Goal: Task Accomplishment & Management: Use online tool/utility

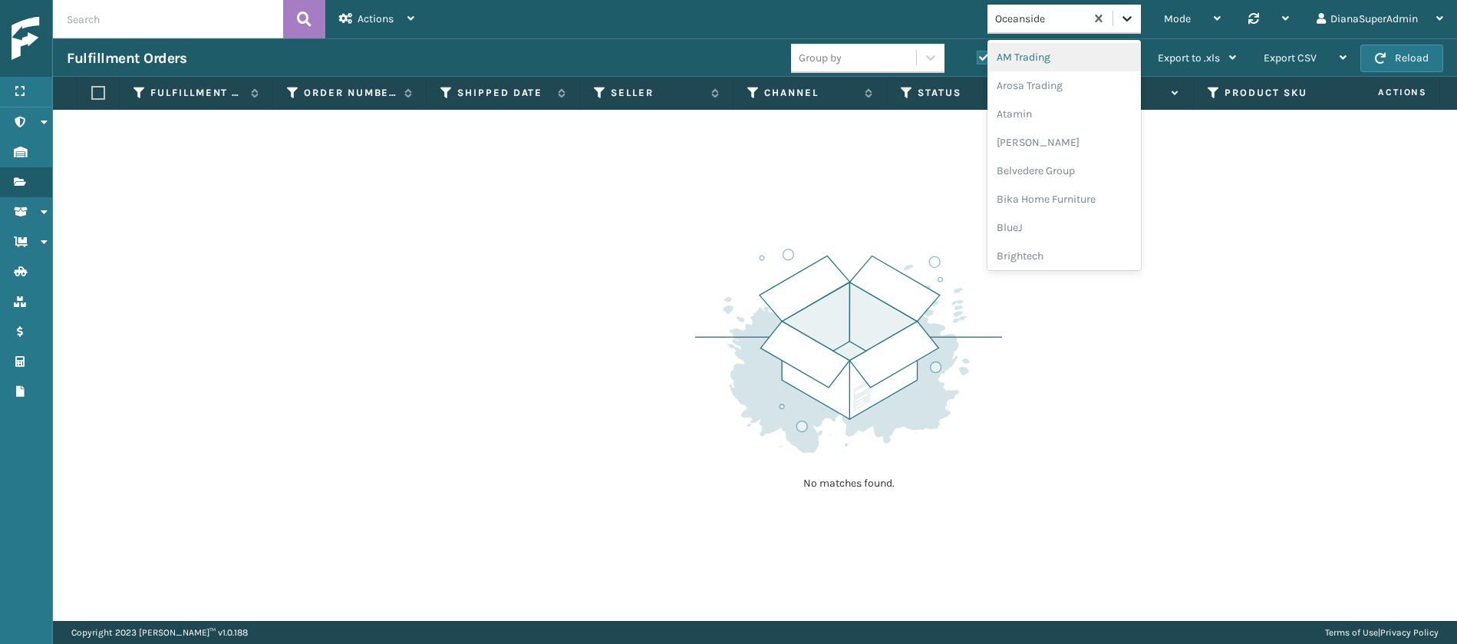
click at [1125, 24] on icon at bounding box center [1126, 18] width 15 height 15
click at [1059, 12] on div "Oceanside" at bounding box center [1040, 19] width 91 height 16
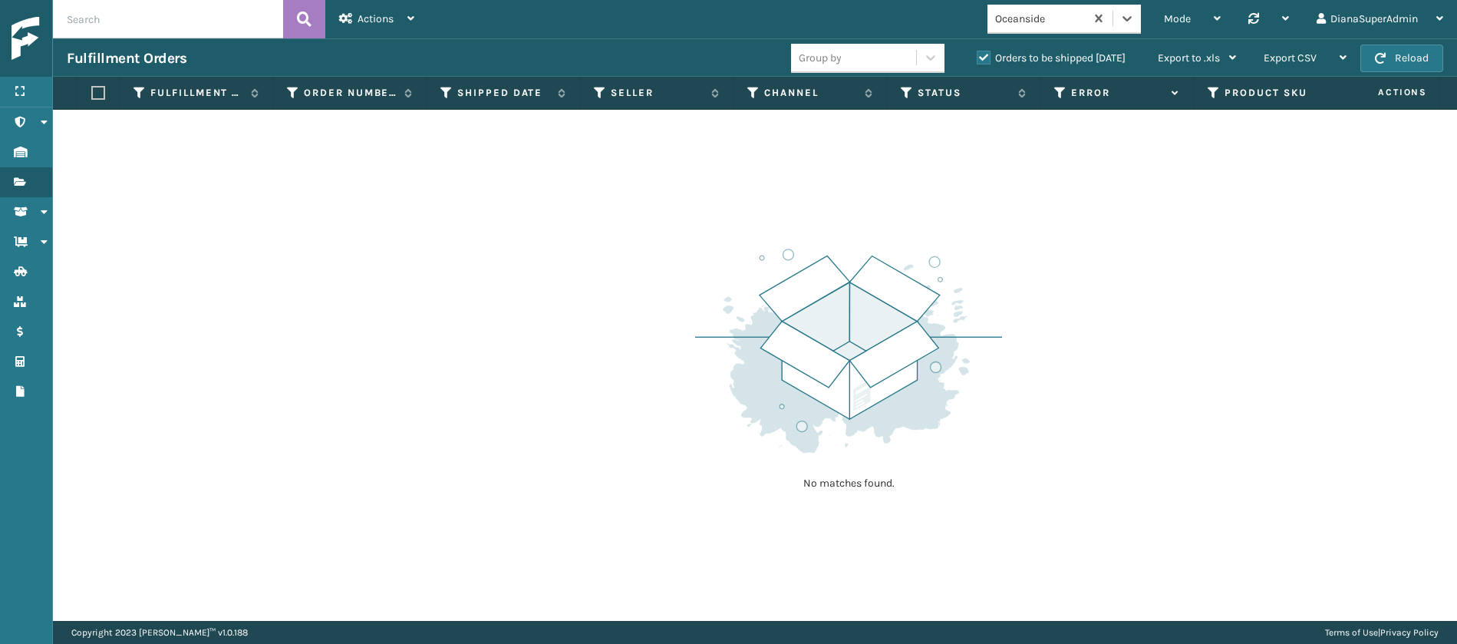
click at [1059, 12] on div "Oceanside" at bounding box center [1040, 19] width 91 height 16
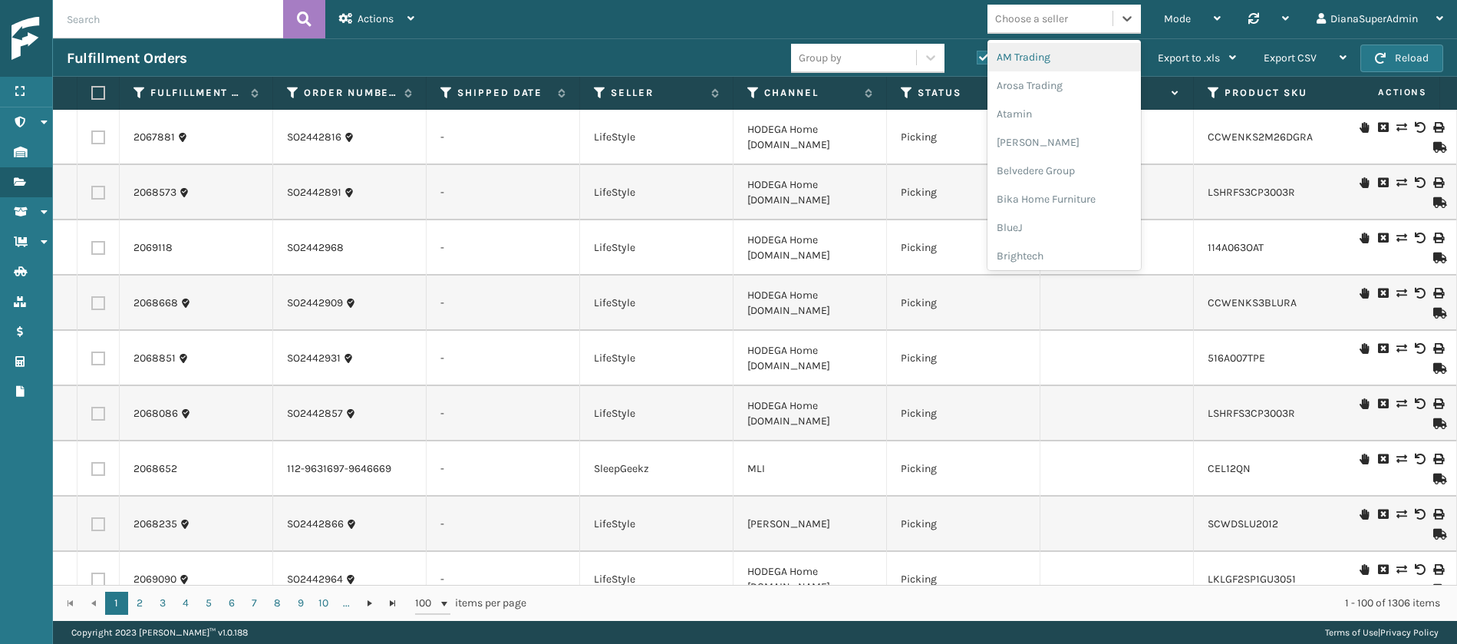
click at [1044, 20] on div "Choose a seller" at bounding box center [1031, 19] width 73 height 16
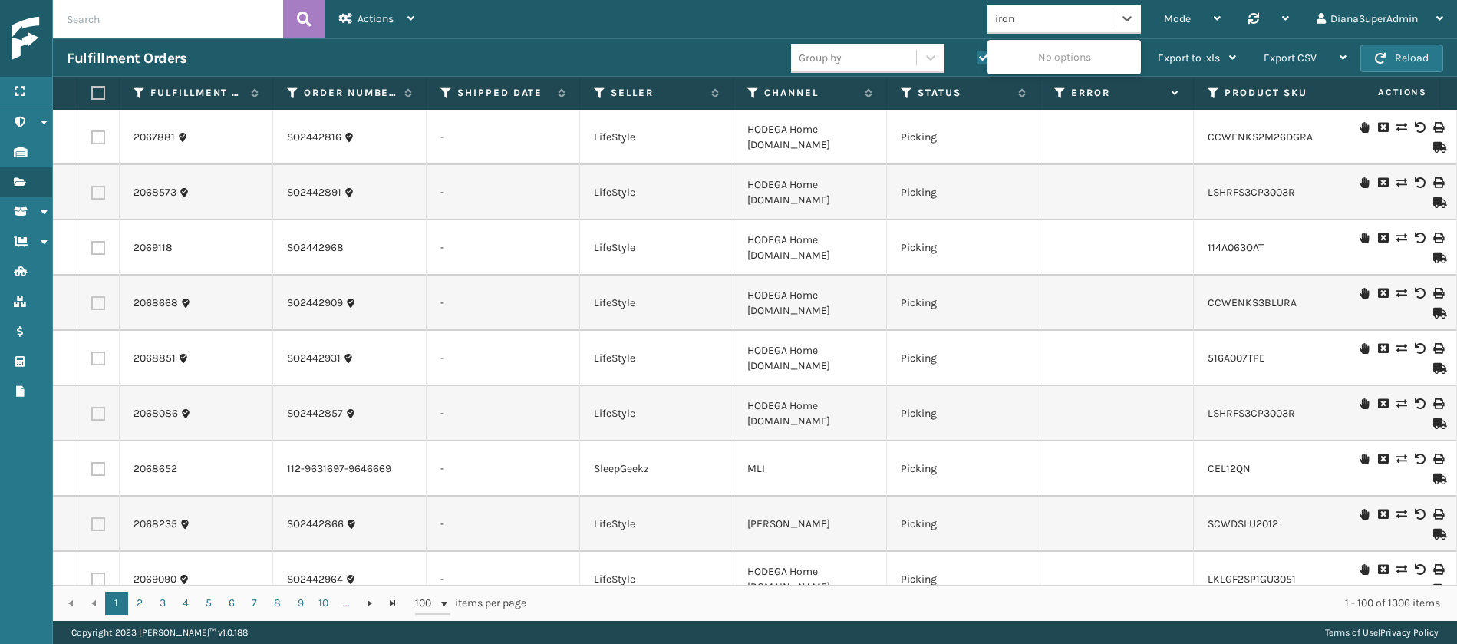
type input "iron"
click at [1046, 19] on div "Choose a seller" at bounding box center [1031, 19] width 73 height 16
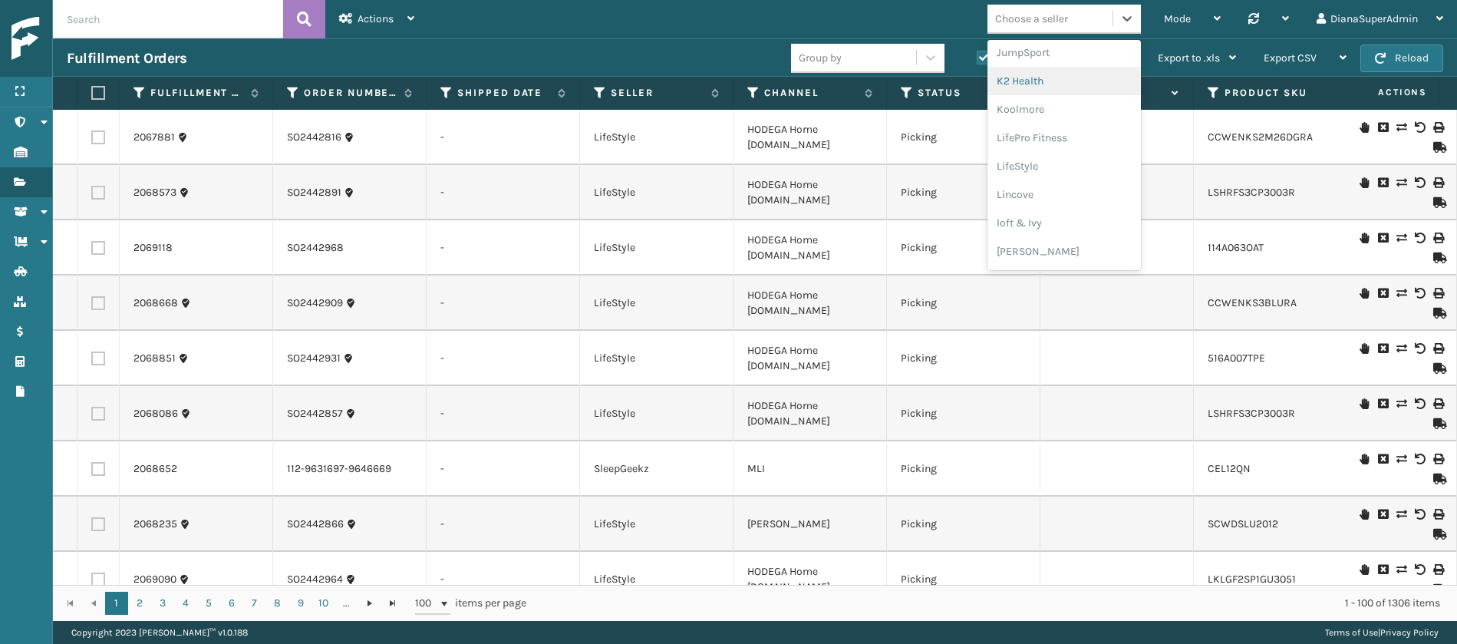
scroll to position [536, 0]
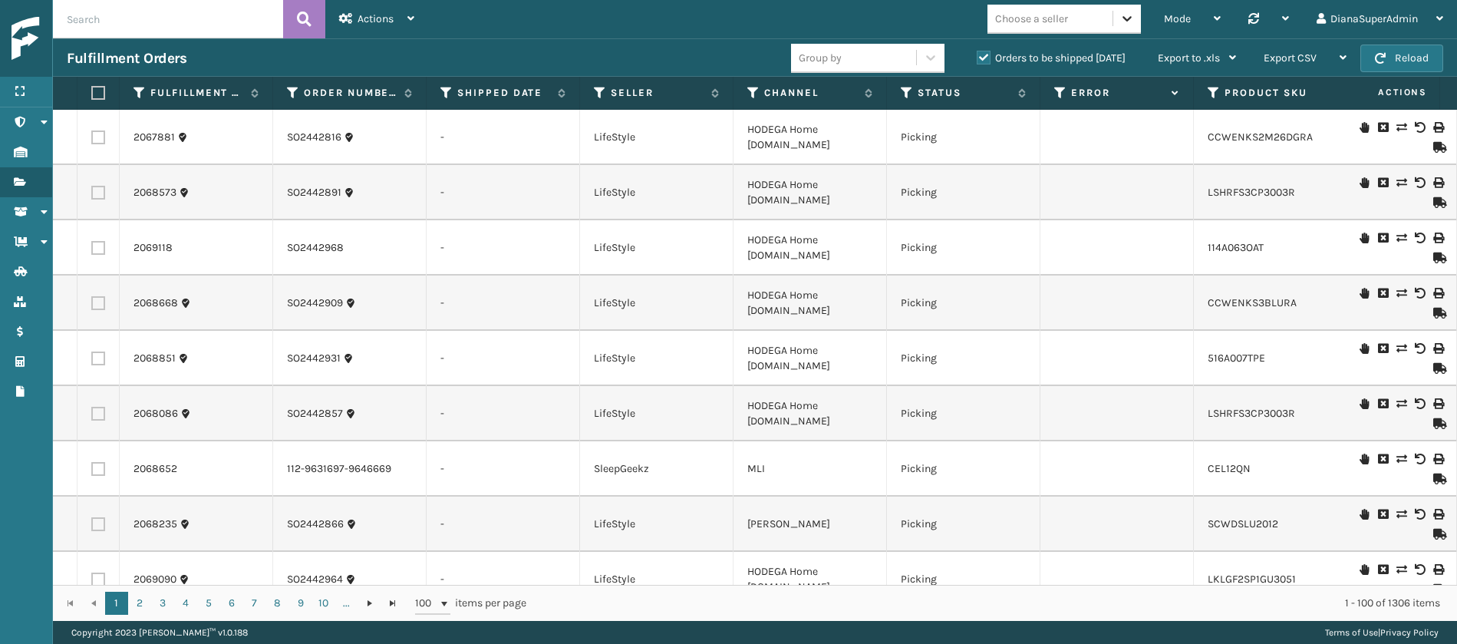
click at [1126, 22] on icon at bounding box center [1126, 18] width 15 height 15
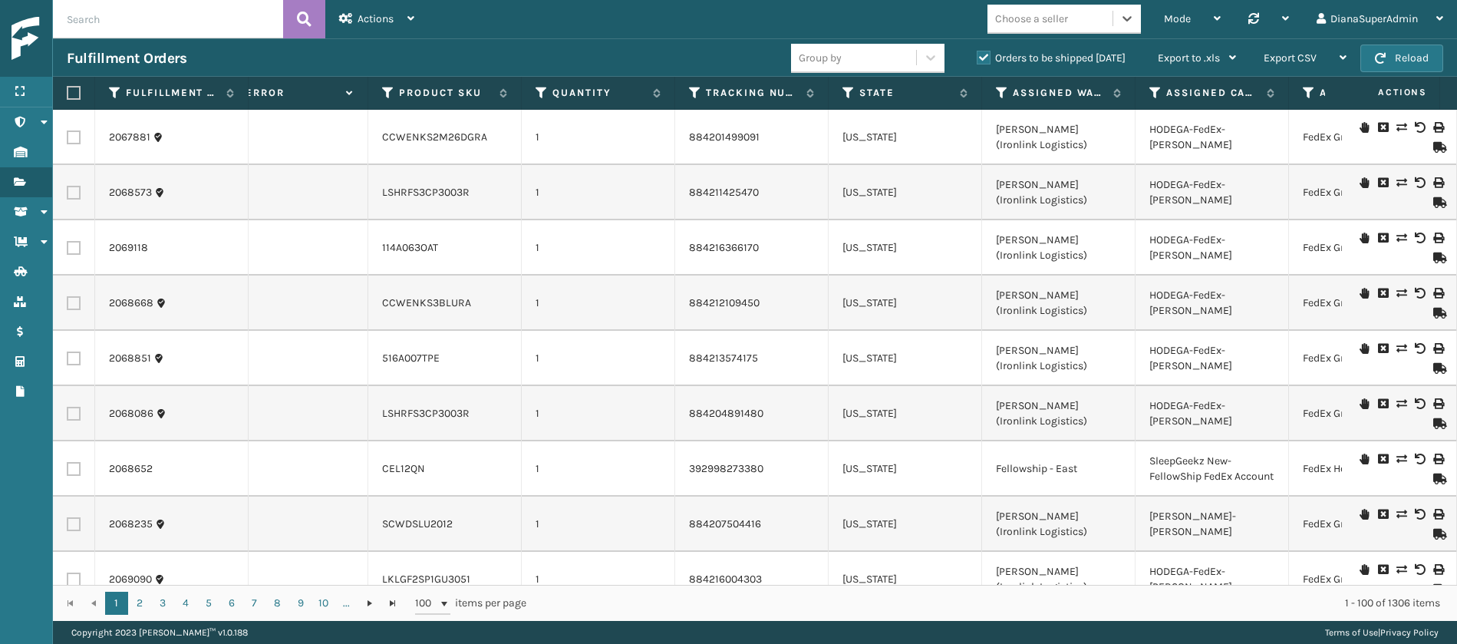
scroll to position [0, 952]
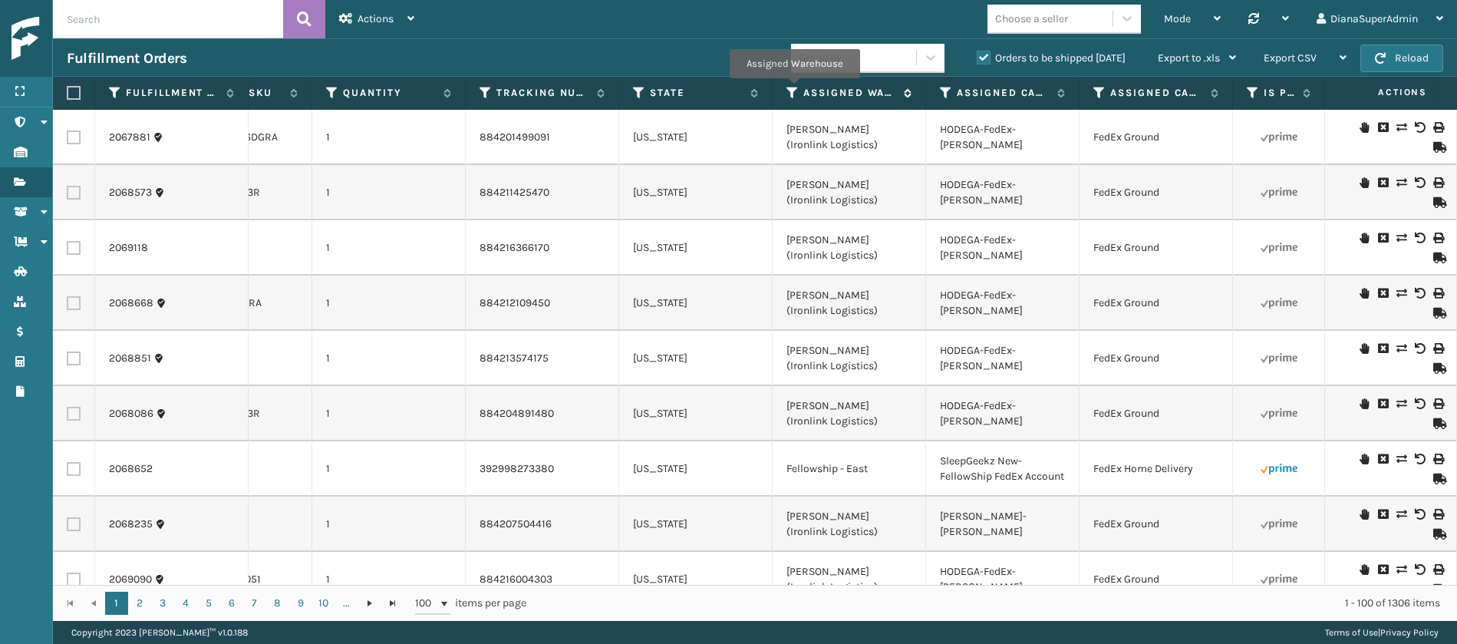
click at [794, 89] on icon at bounding box center [792, 93] width 12 height 14
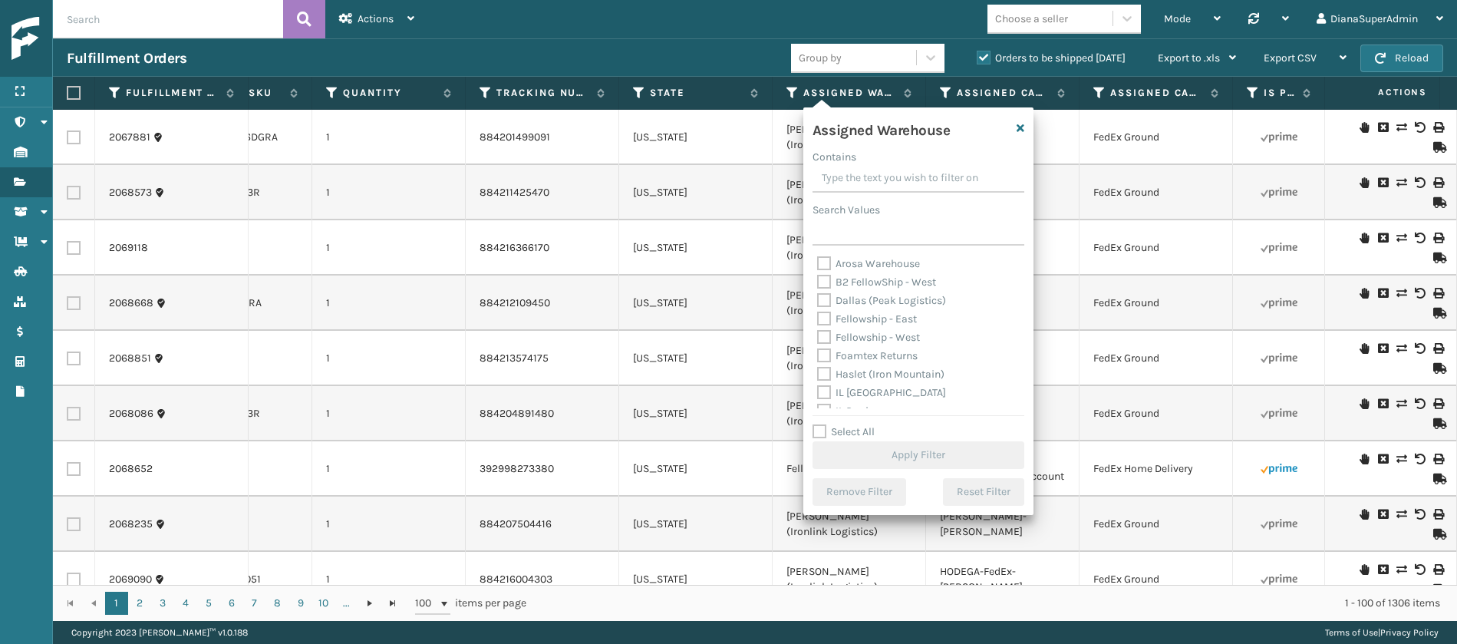
click at [828, 369] on label "Haslet (Iron Mountain)" at bounding box center [880, 373] width 127 height 13
click at [818, 369] on input "Haslet (Iron Mountain)" at bounding box center [817, 370] width 1 height 10
checkbox input "true"
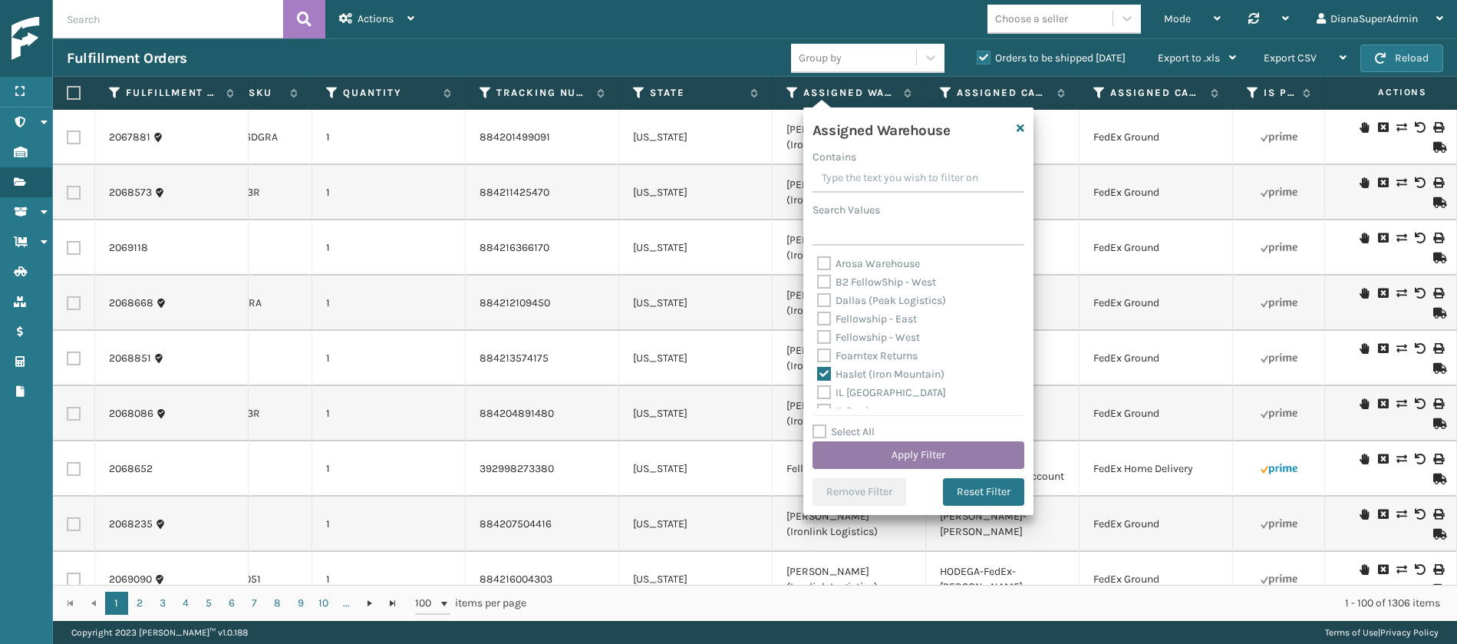
click at [901, 450] on button "Apply Filter" at bounding box center [918, 455] width 212 height 28
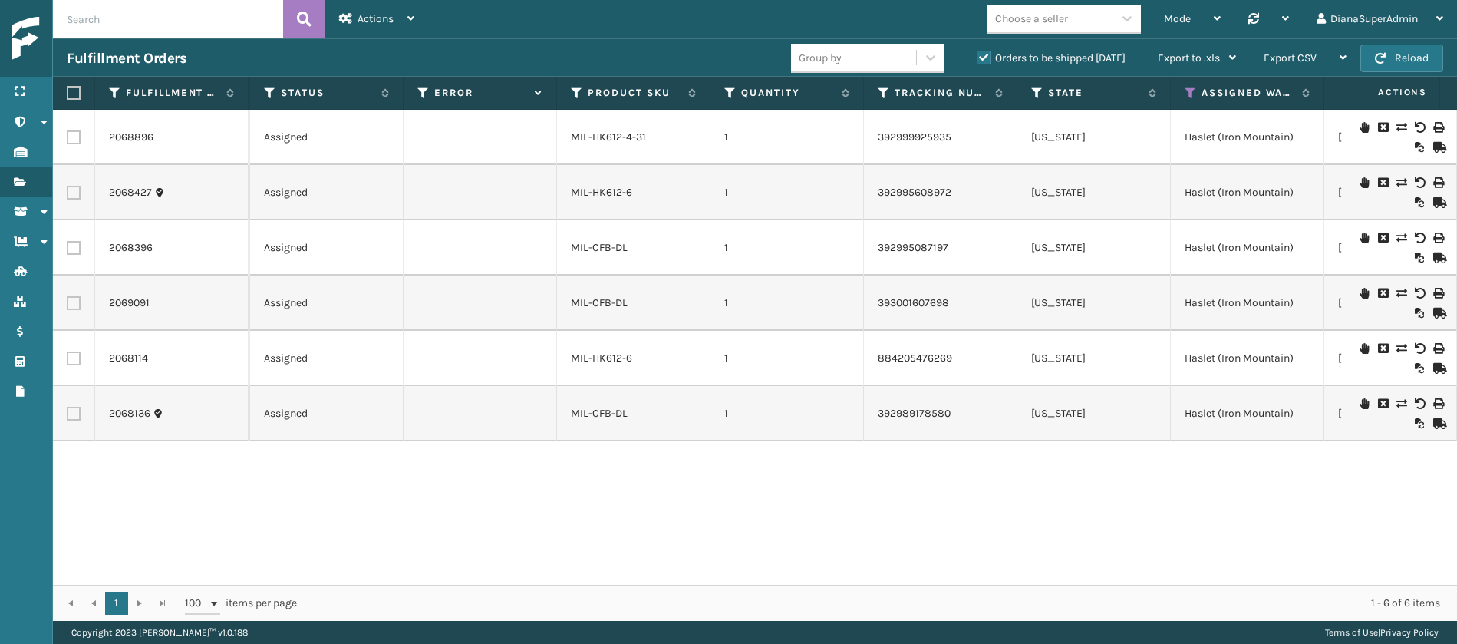
scroll to position [0, 635]
click at [278, 91] on icon at bounding box center [276, 93] width 12 height 14
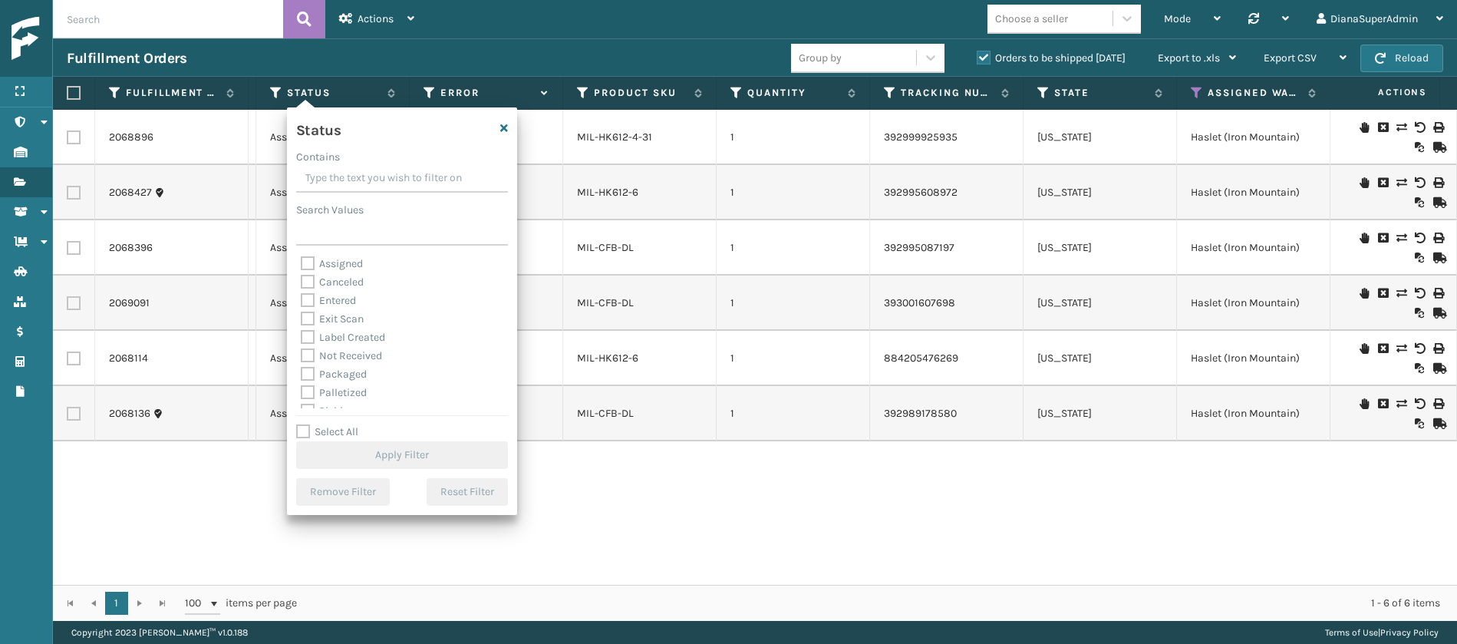
click at [309, 317] on label "Exit Scan" at bounding box center [332, 318] width 63 height 13
click at [301, 317] on input "Exit Scan" at bounding box center [301, 315] width 1 height 10
checkbox input "true"
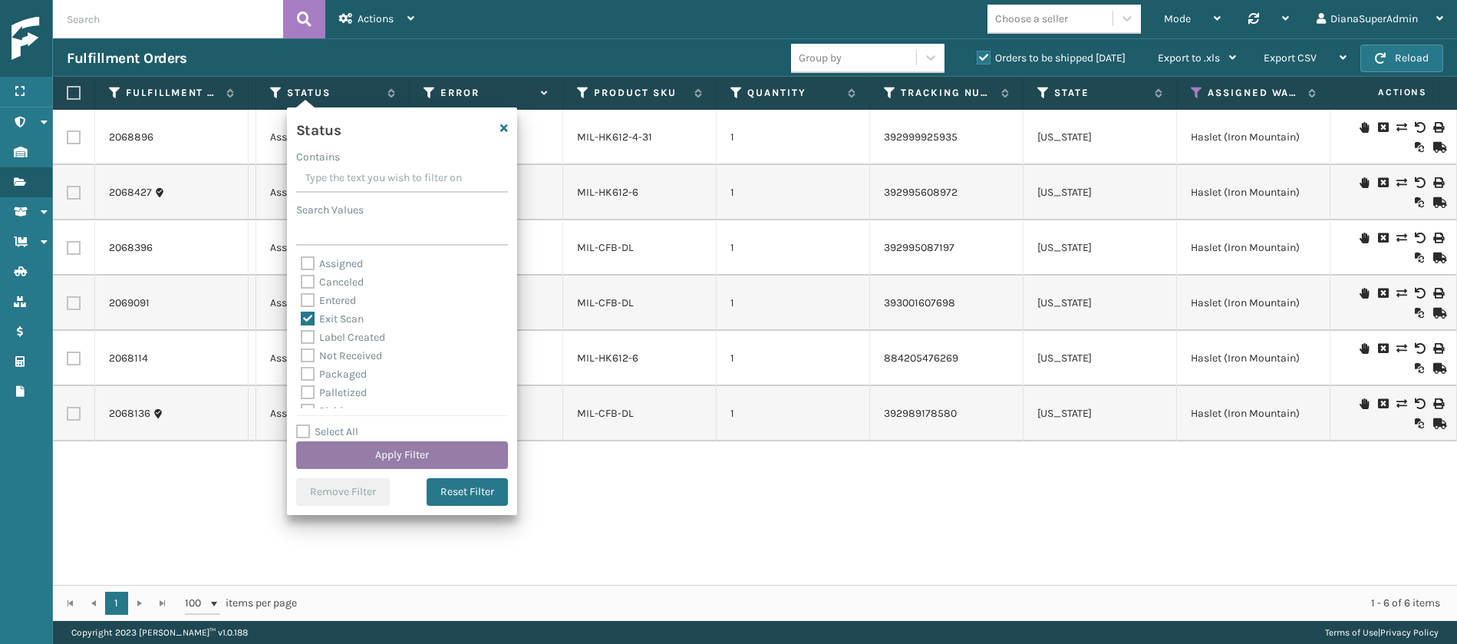
click at [403, 448] on button "Apply Filter" at bounding box center [402, 455] width 212 height 28
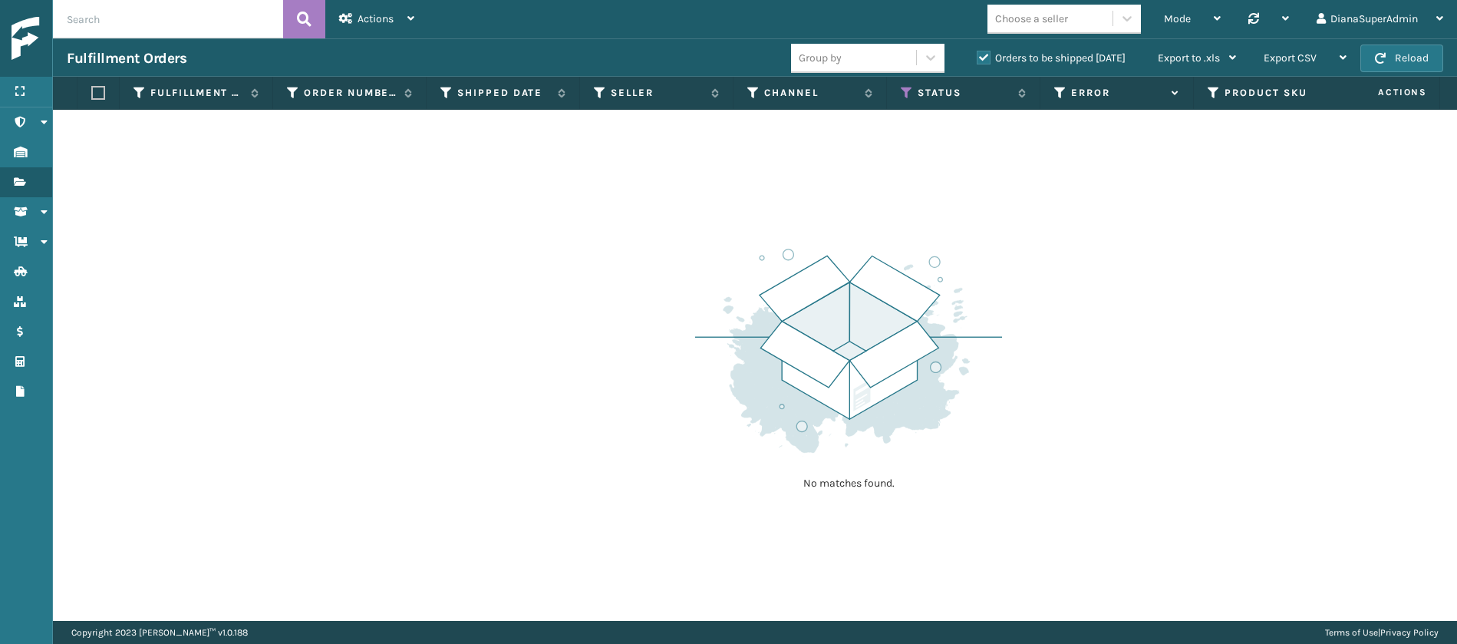
click at [982, 54] on label "Orders to be shipped [DATE]" at bounding box center [1050, 57] width 149 height 13
click at [977, 54] on input "Orders to be shipped [DATE]" at bounding box center [976, 54] width 1 height 10
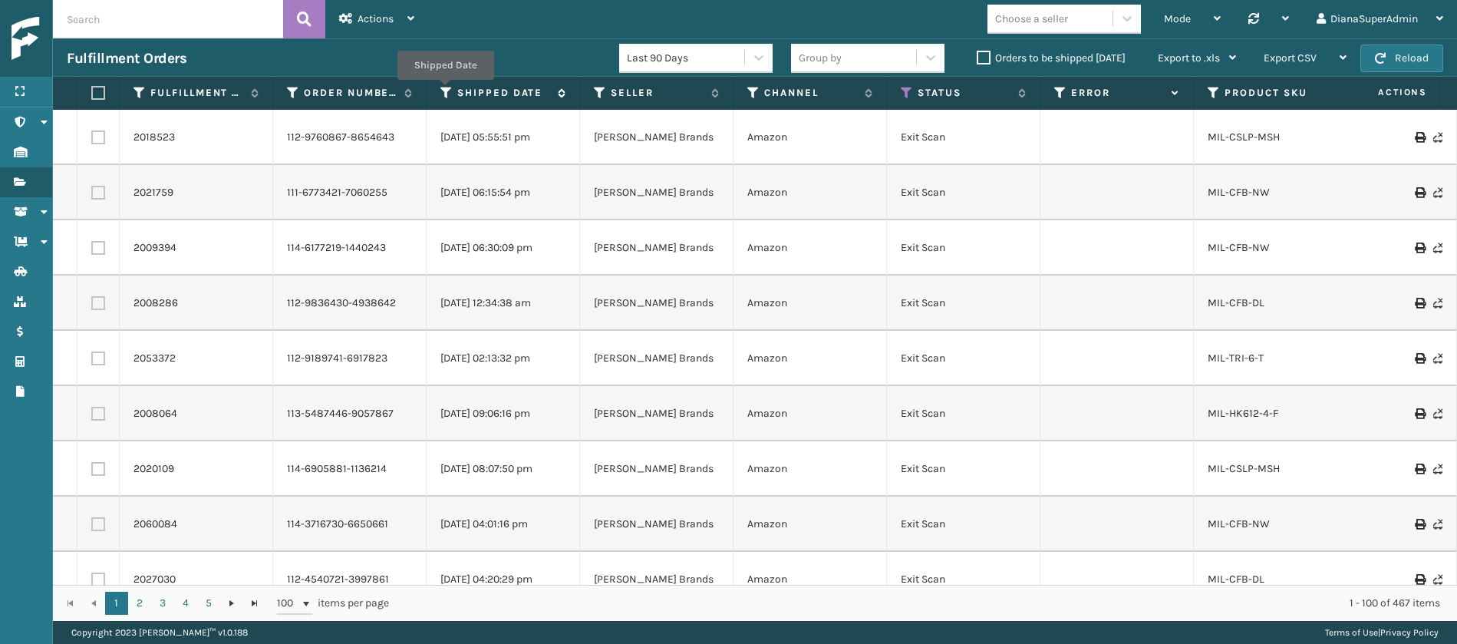
click at [444, 91] on icon at bounding box center [446, 93] width 12 height 14
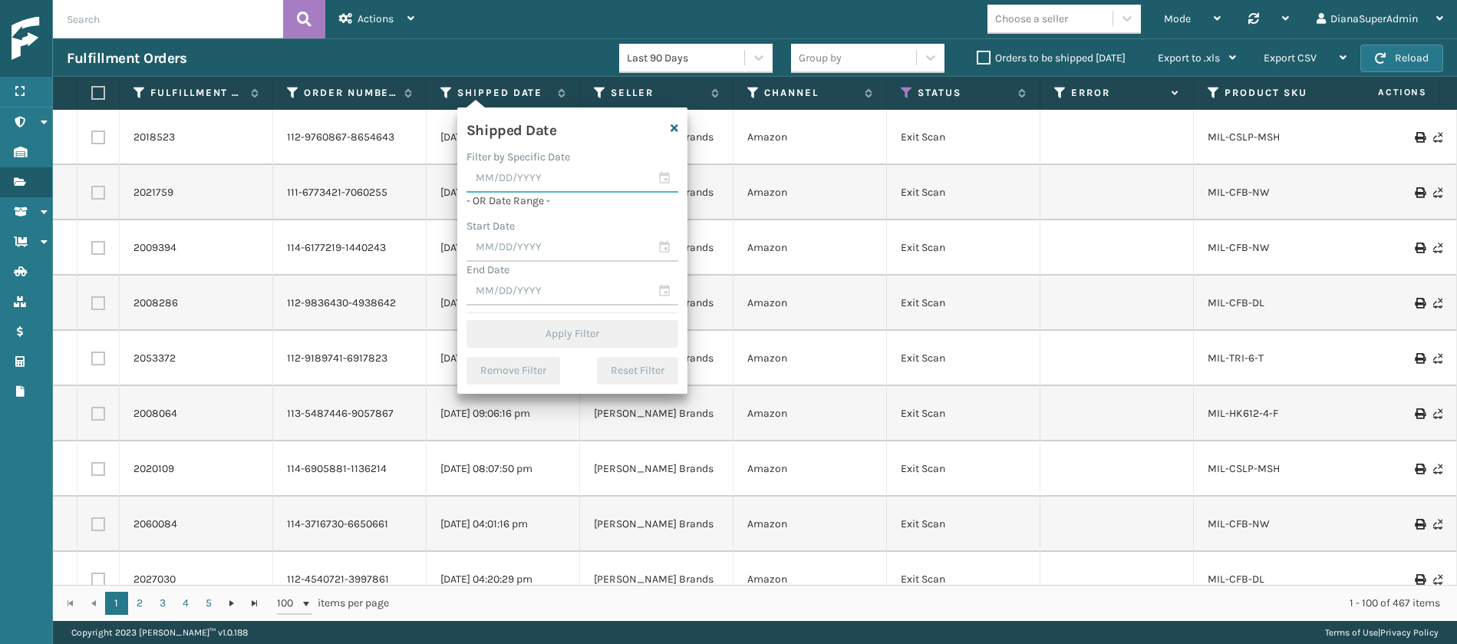
click at [542, 183] on input "text" at bounding box center [572, 179] width 212 height 28
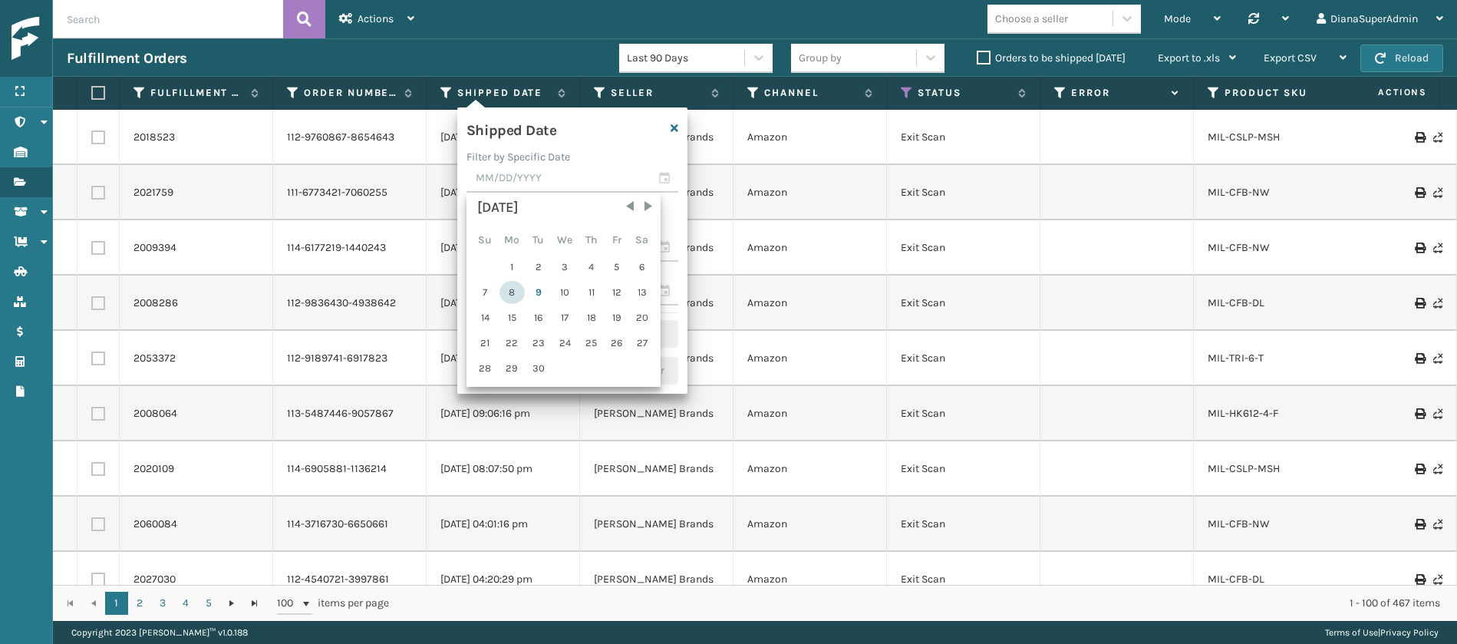
click at [520, 290] on div "8" at bounding box center [511, 292] width 25 height 23
type input "[DATE]"
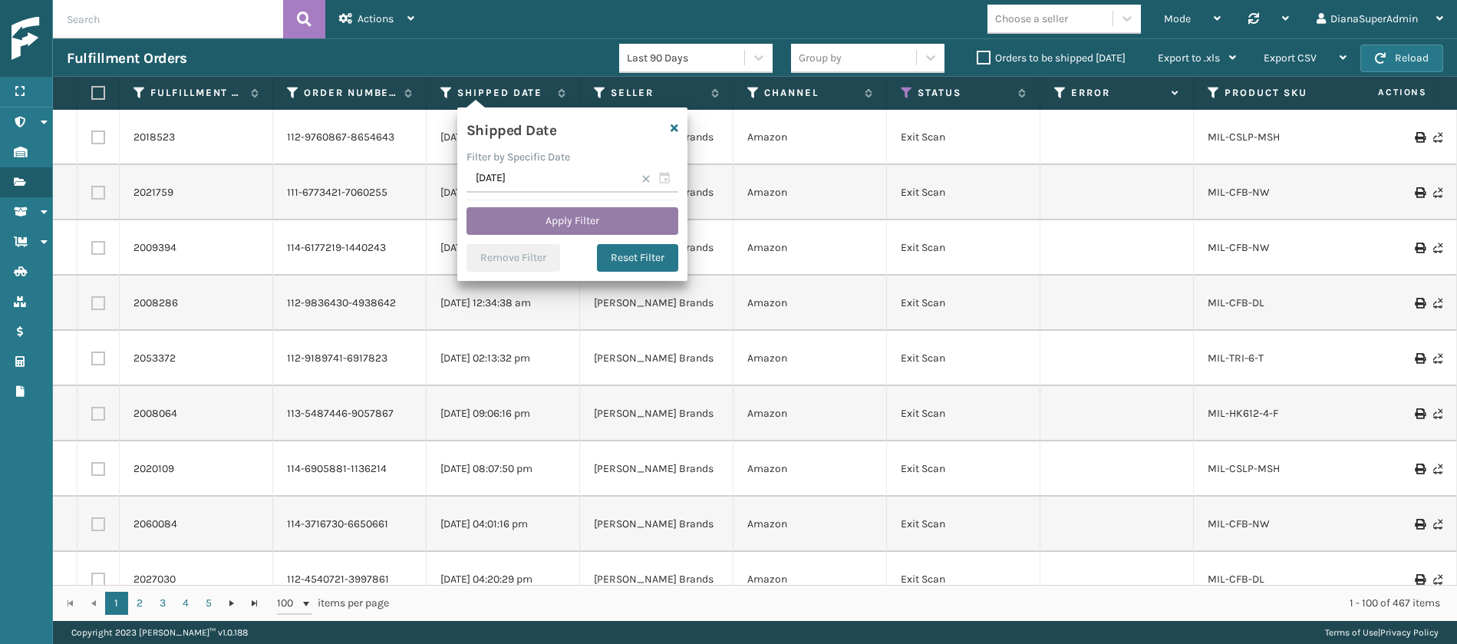
click at [591, 218] on button "Apply Filter" at bounding box center [572, 221] width 212 height 28
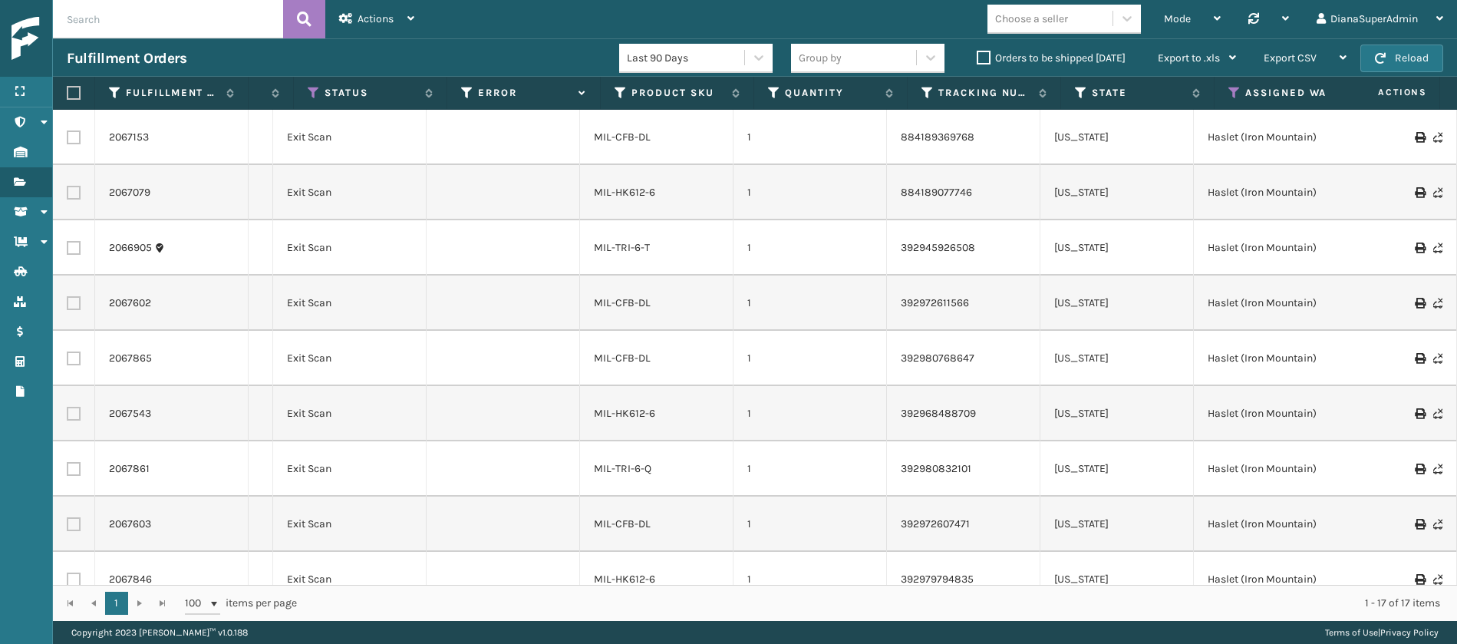
scroll to position [0, 614]
